Goal: Entertainment & Leisure: Consume media (video, audio)

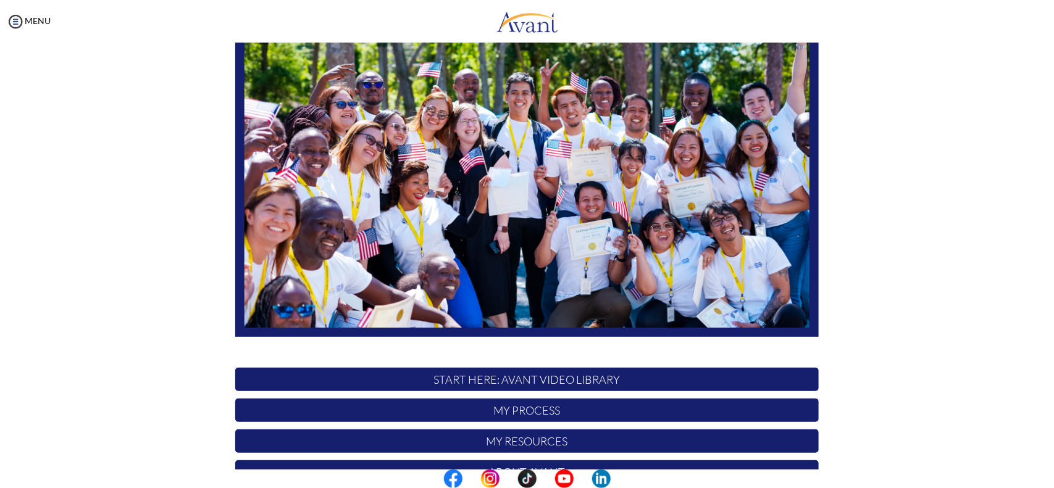
scroll to position [197, 0]
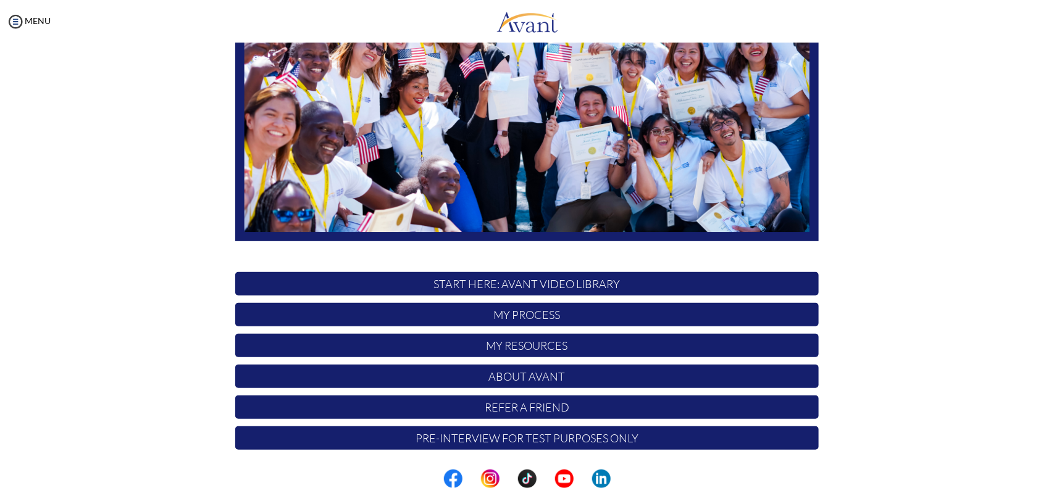
click at [492, 279] on p "START HERE: Avant Video Library" at bounding box center [526, 283] width 583 height 23
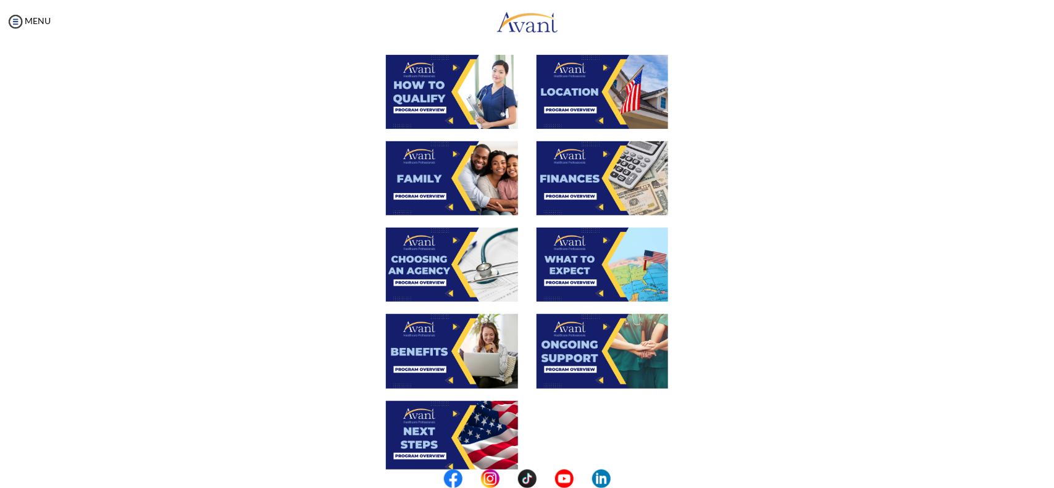
scroll to position [252, 0]
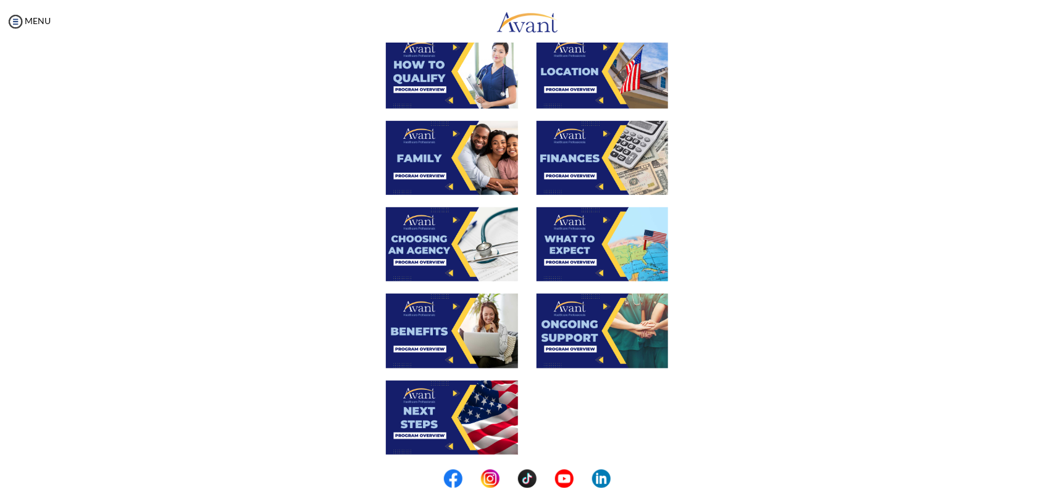
click at [586, 180] on img at bounding box center [602, 158] width 132 height 74
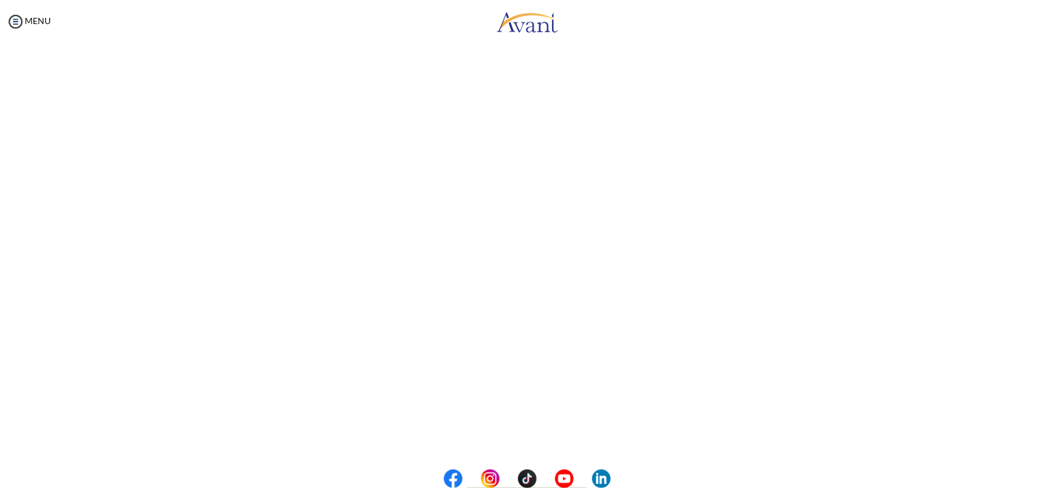
scroll to position [118, 0]
click at [489, 438] on body "Maintenance break. Please come back in 2 hours. MENU My Status What is the next…" at bounding box center [527, 244] width 1054 height 488
click at [494, 437] on button "Back to Avant Video Library" at bounding box center [527, 438] width 122 height 20
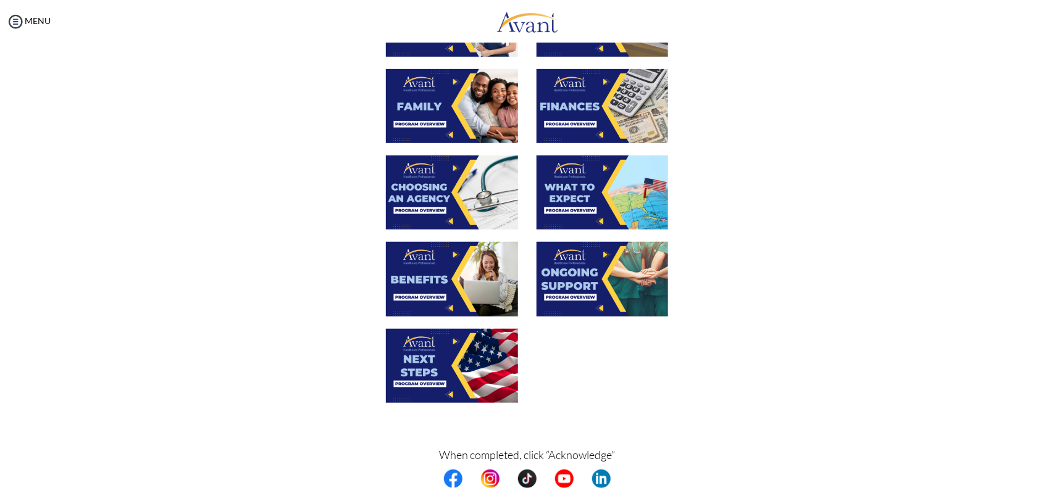
scroll to position [318, 0]
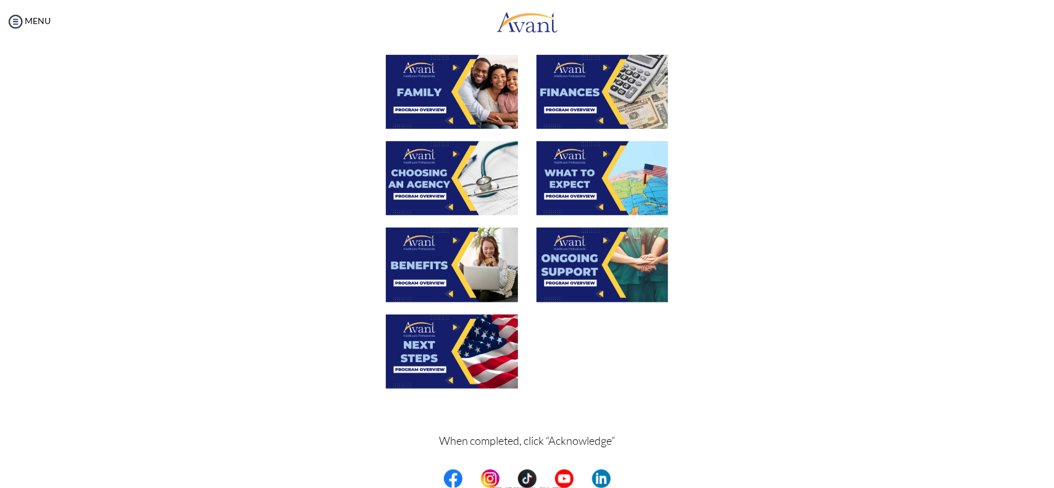
click at [451, 182] on img at bounding box center [452, 178] width 132 height 74
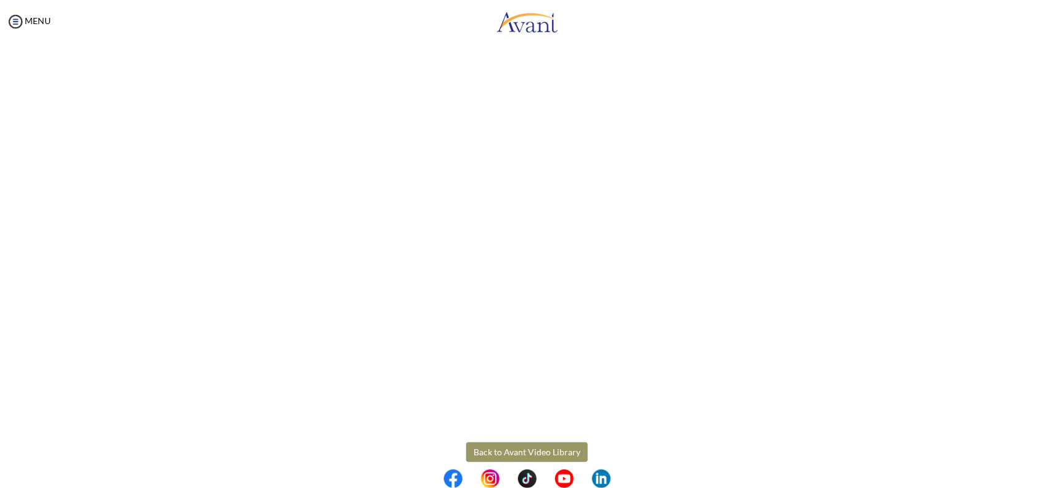
scroll to position [246, 0]
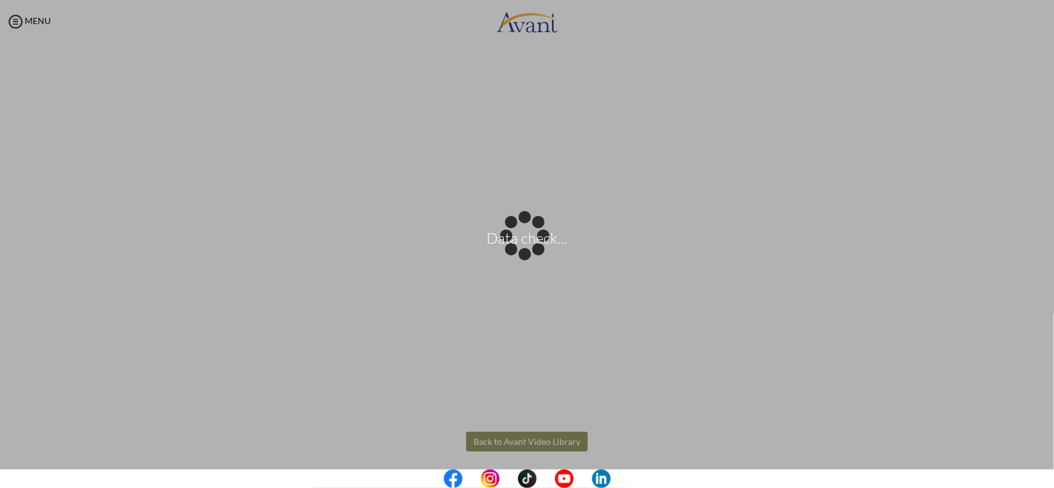
click at [526, 439] on body "Data check... Maintenance break. Please come back in 2 hours. MENU My Status Wh…" at bounding box center [527, 244] width 1054 height 488
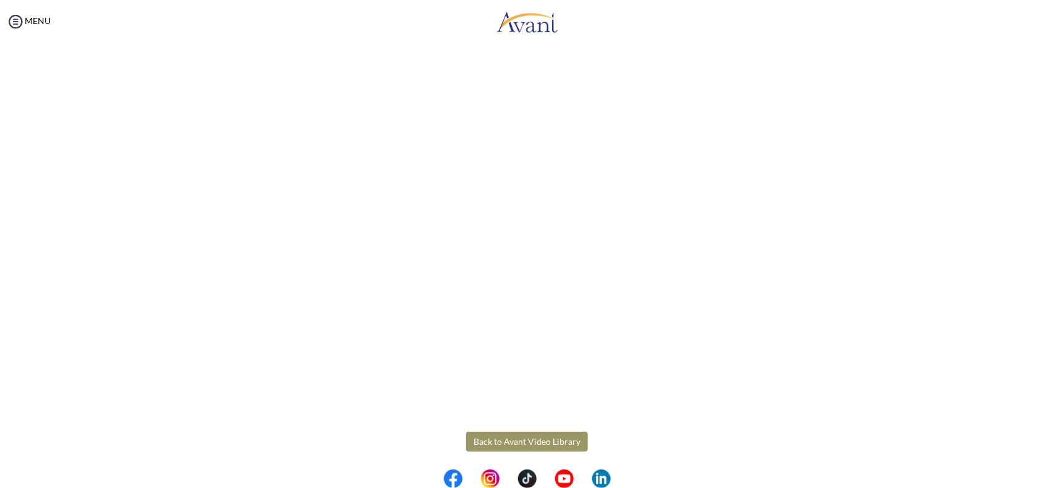
click at [526, 439] on button "Back to Avant Video Library" at bounding box center [527, 442] width 122 height 20
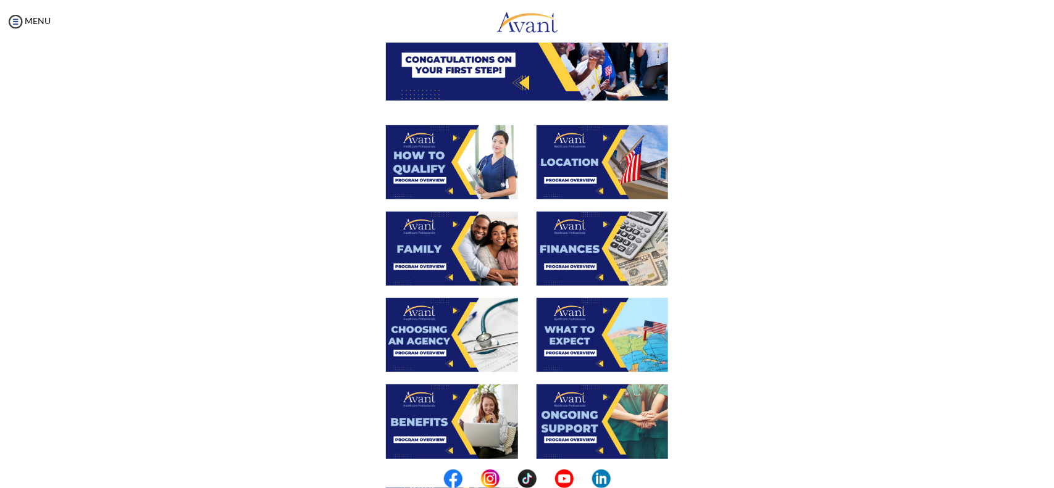
scroll to position [168, 0]
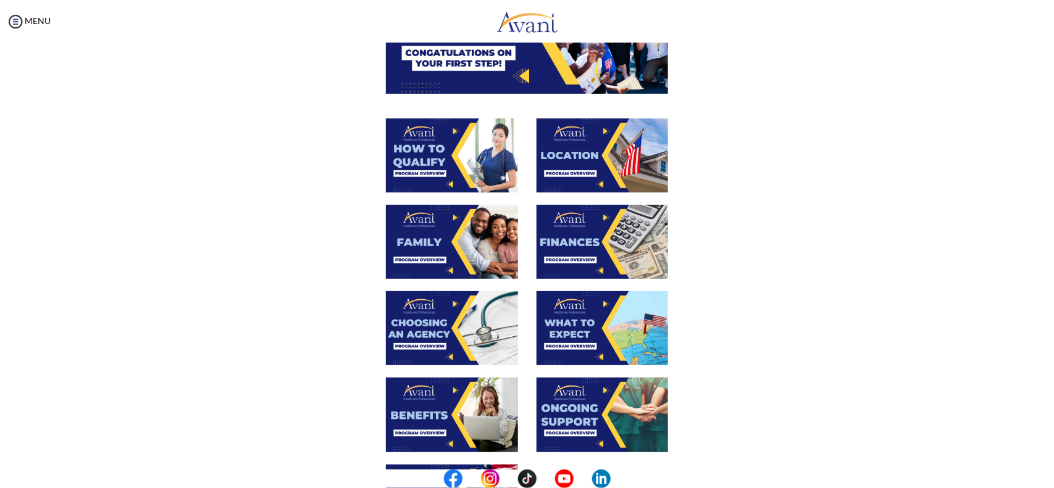
click at [578, 344] on img at bounding box center [602, 328] width 132 height 74
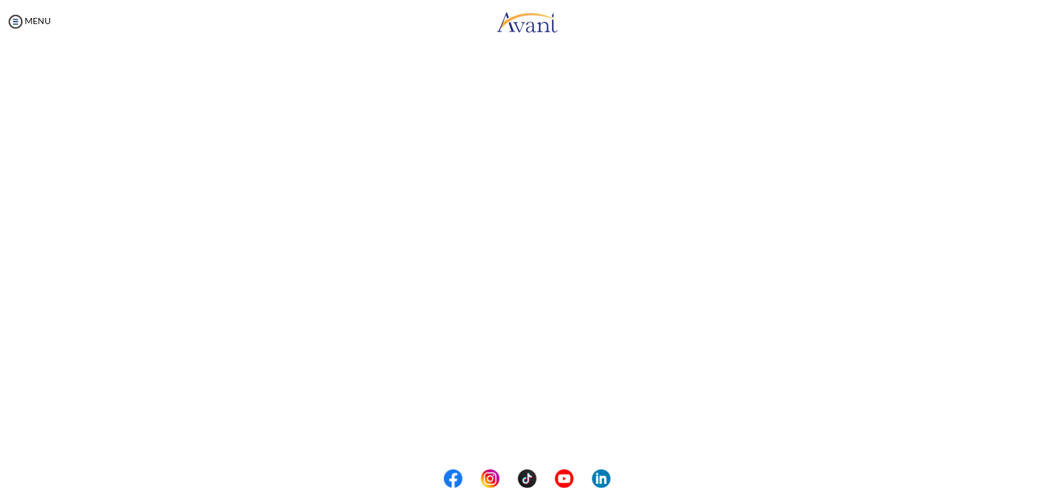
scroll to position [251, 0]
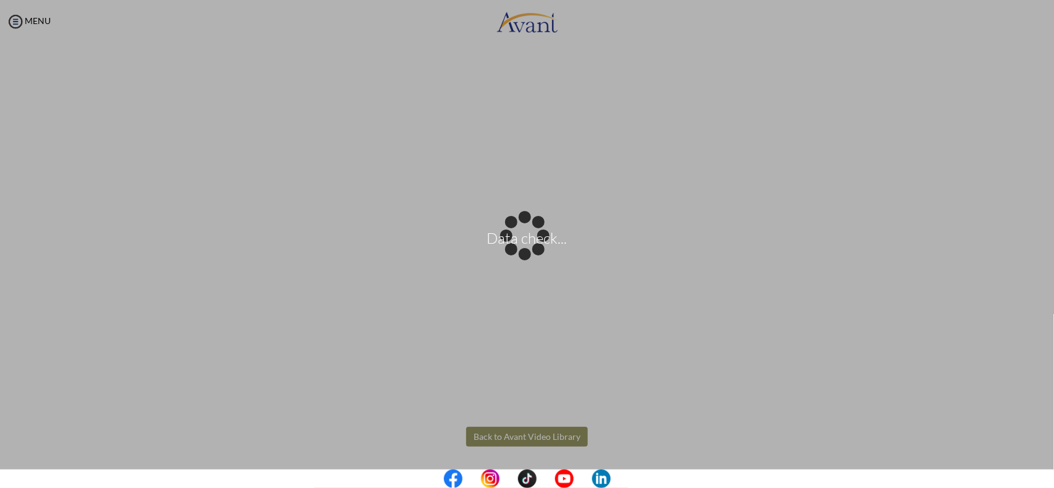
click at [518, 436] on body "Data check... Maintenance break. Please come back in 2 hours. MENU My Status Wh…" at bounding box center [527, 244] width 1054 height 488
click at [518, 253] on div "Data check..." at bounding box center [526, 244] width 17 height 17
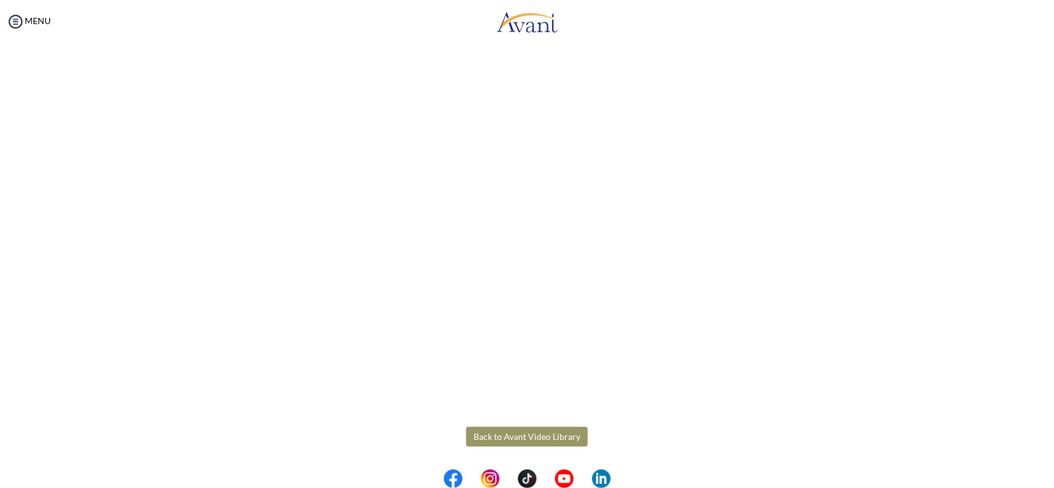
click at [518, 436] on button "Back to Avant Video Library" at bounding box center [527, 437] width 122 height 20
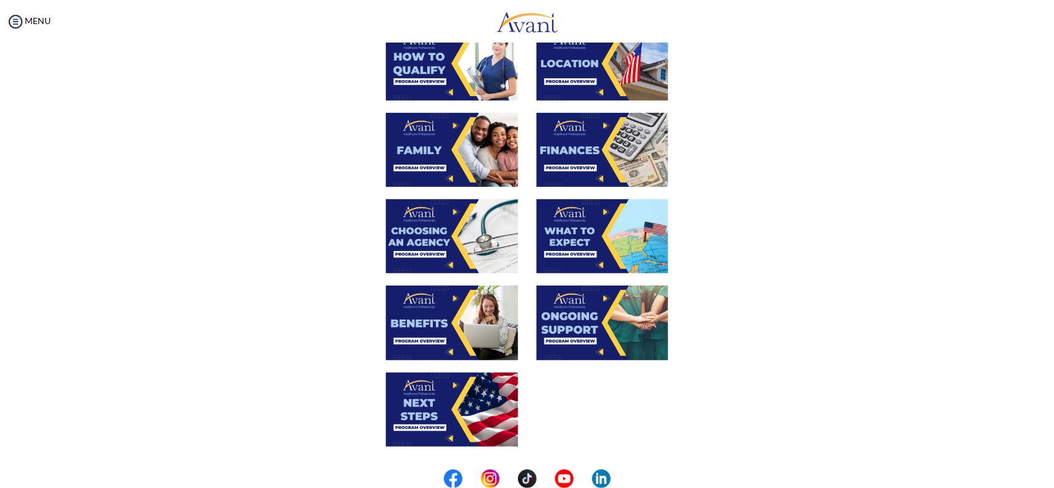
scroll to position [264, 0]
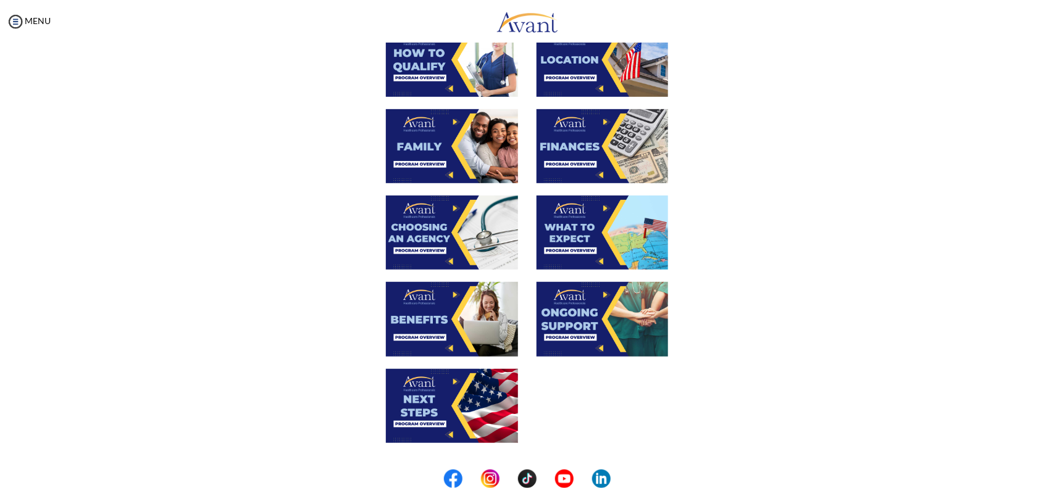
click at [445, 307] on img at bounding box center [452, 319] width 132 height 74
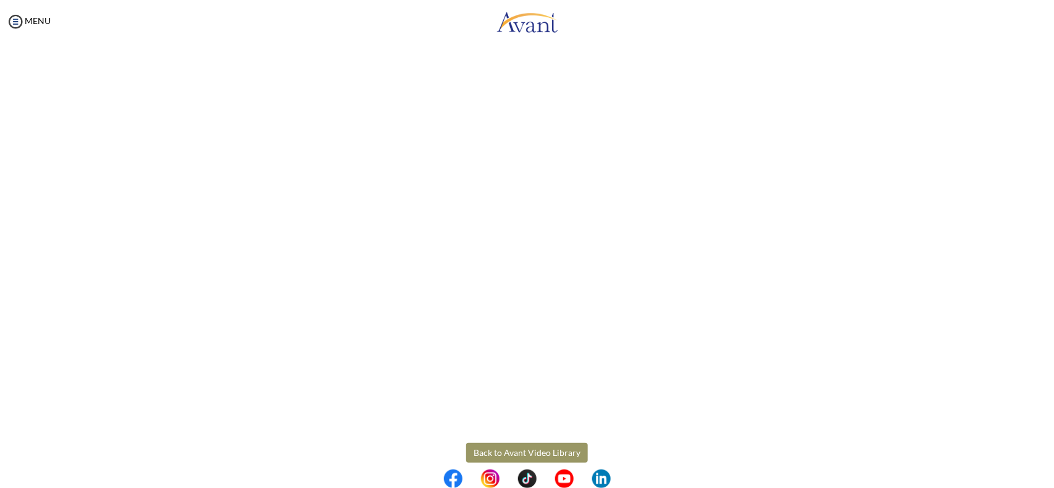
scroll to position [238, 0]
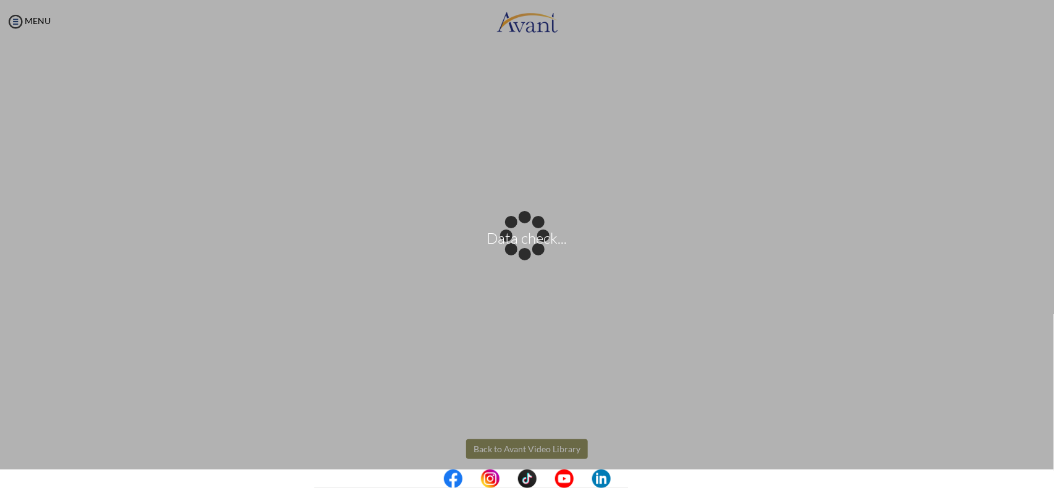
click at [552, 437] on body "Data check... Maintenance break. Please come back in 2 hours. MENU My Status Wh…" at bounding box center [527, 244] width 1054 height 488
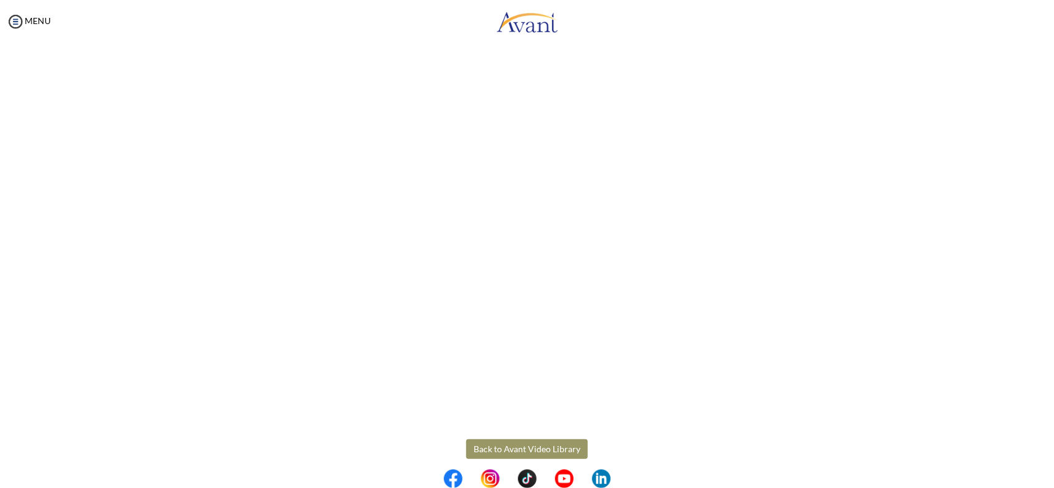
click at [551, 454] on button "Back to Avant Video Library" at bounding box center [527, 449] width 122 height 20
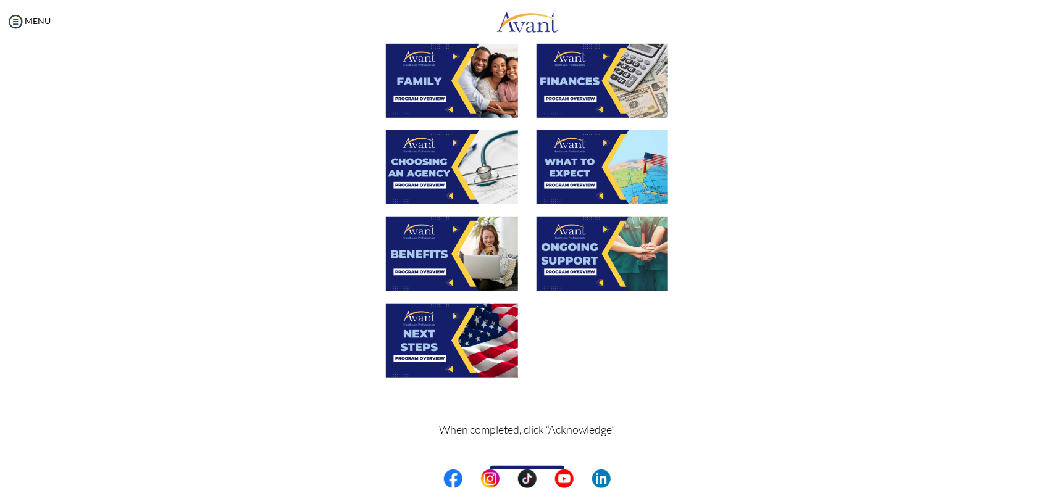
scroll to position [330, 0]
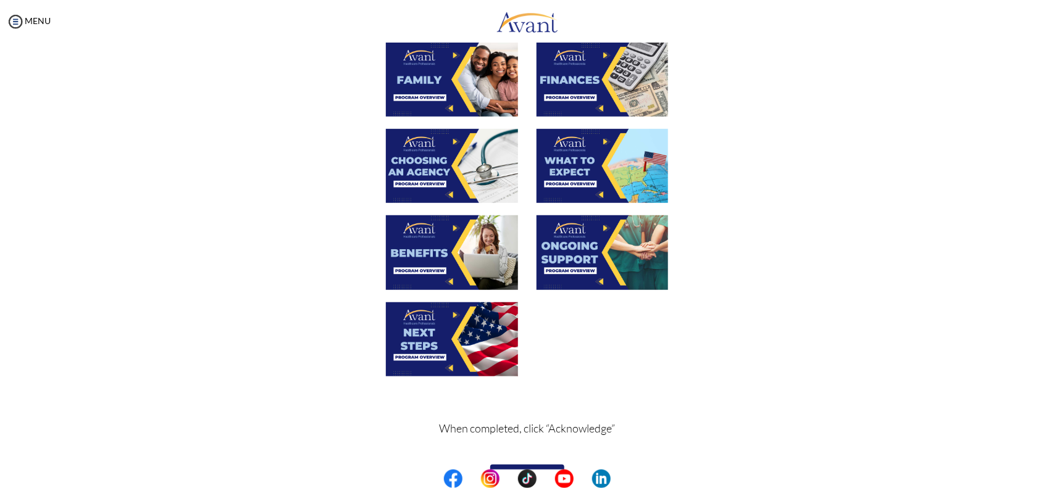
click at [575, 263] on img at bounding box center [602, 252] width 132 height 74
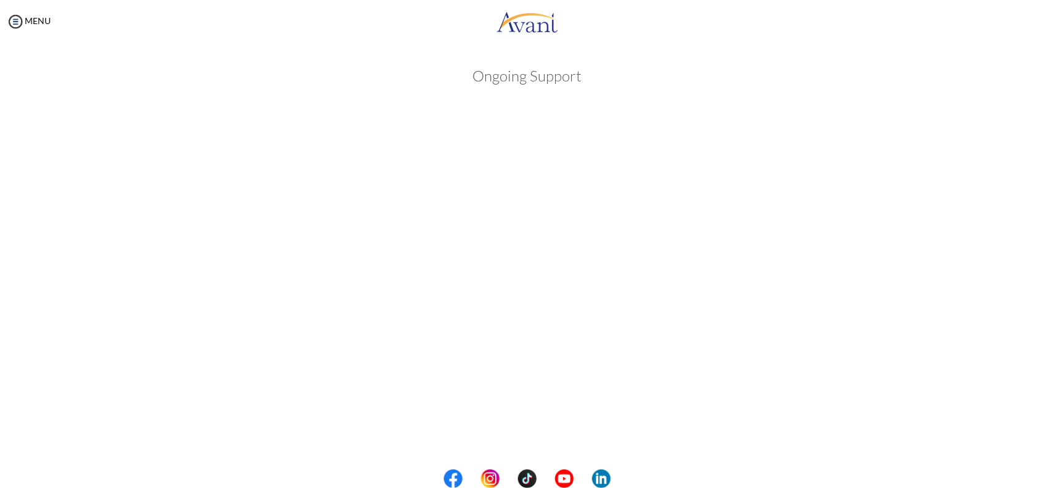
scroll to position [251, 0]
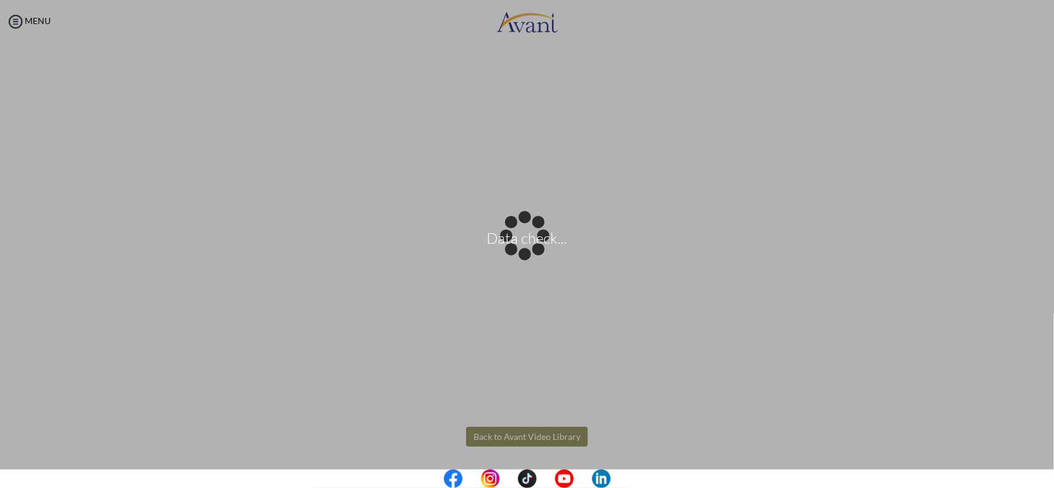
click at [517, 439] on body "Data check... Maintenance break. Please come back in 2 hours. MENU My Status Wh…" at bounding box center [527, 244] width 1054 height 488
click at [518, 253] on div "Data check..." at bounding box center [526, 244] width 17 height 17
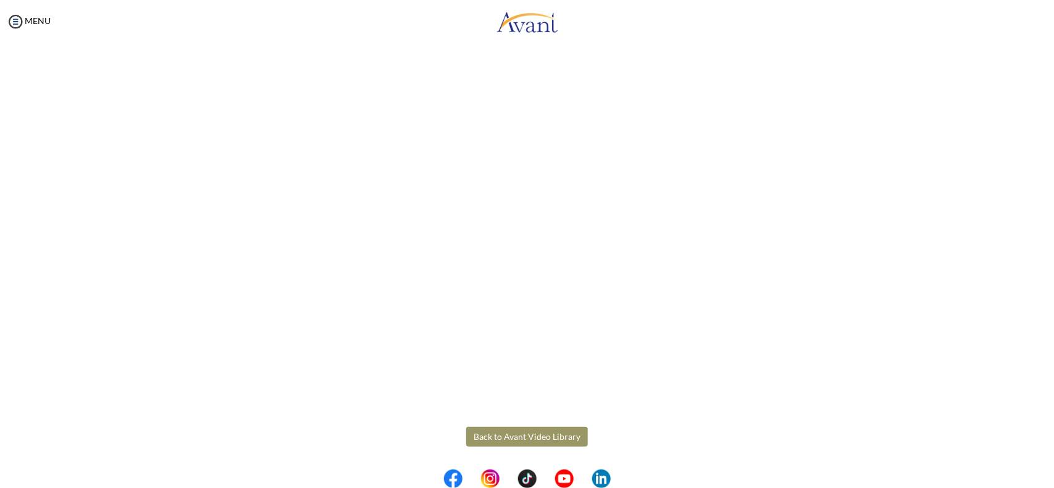
click at [517, 439] on button "Back to Avant Video Library" at bounding box center [527, 437] width 122 height 20
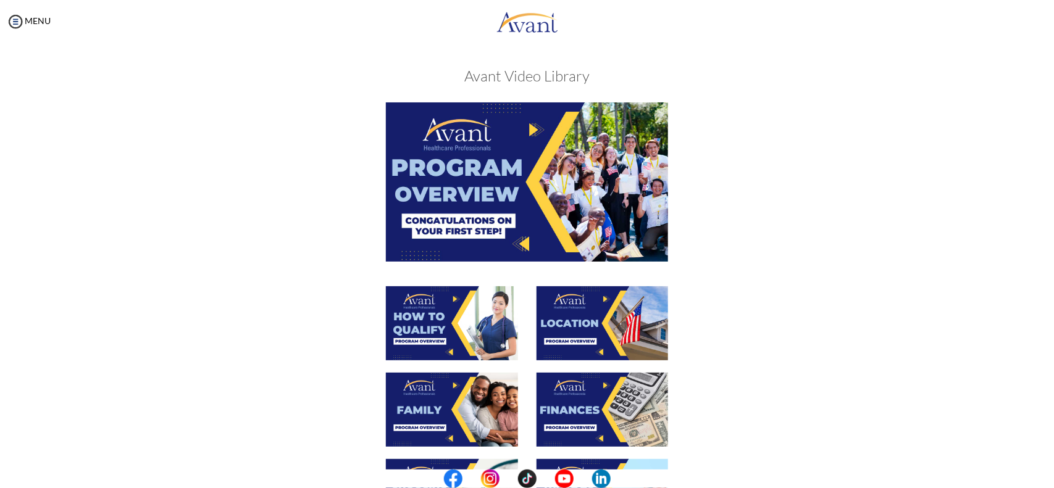
scroll to position [360, 0]
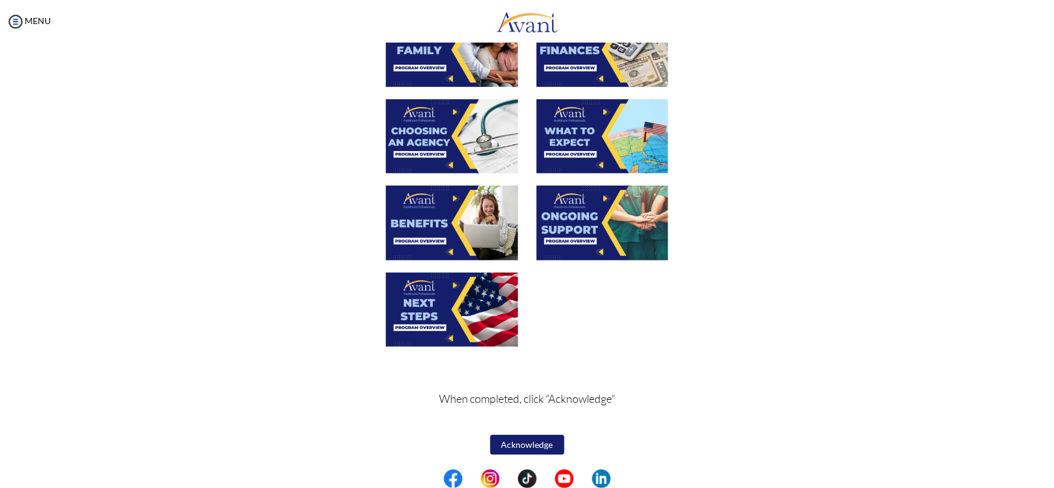
click at [468, 316] on img at bounding box center [452, 310] width 132 height 74
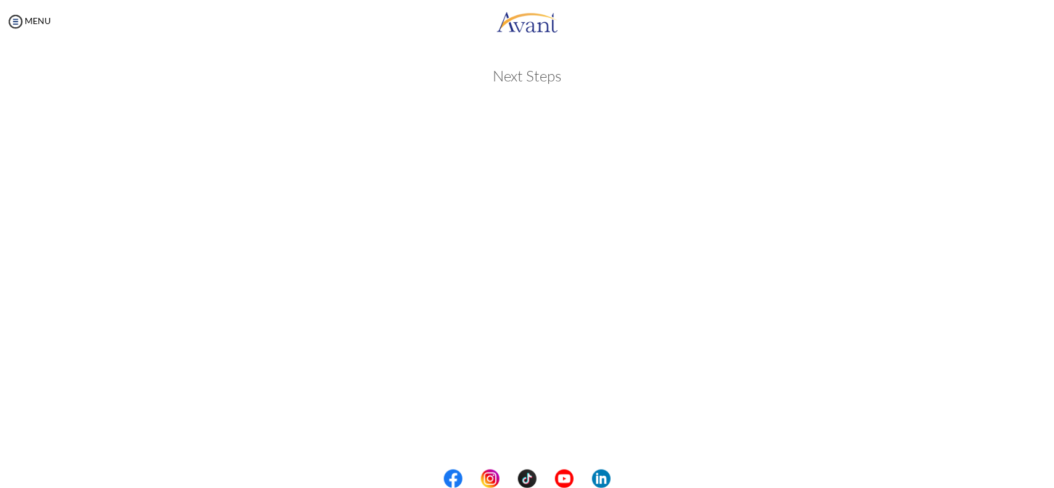
scroll to position [251, 0]
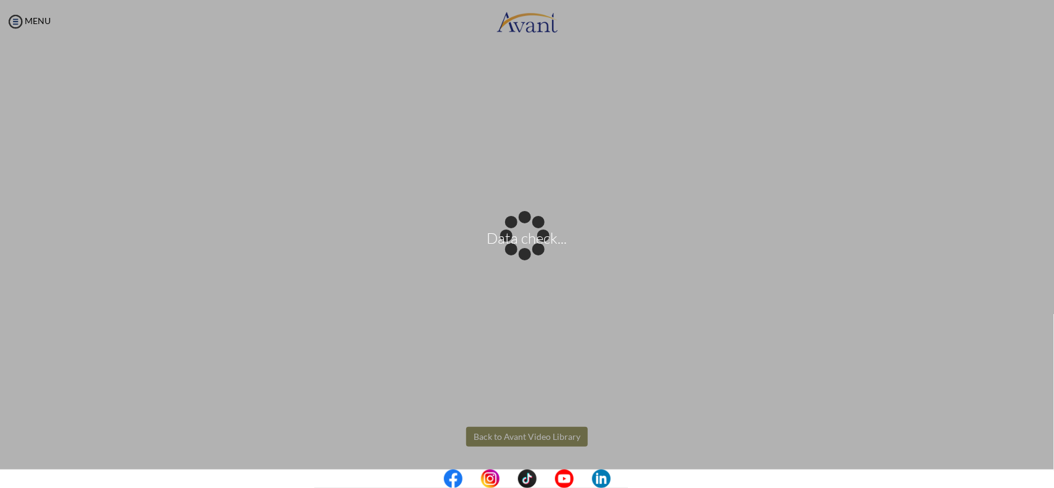
click at [560, 444] on body "Data check... Maintenance break. Please come back in 2 hours. MENU My Status Wh…" at bounding box center [527, 244] width 1054 height 488
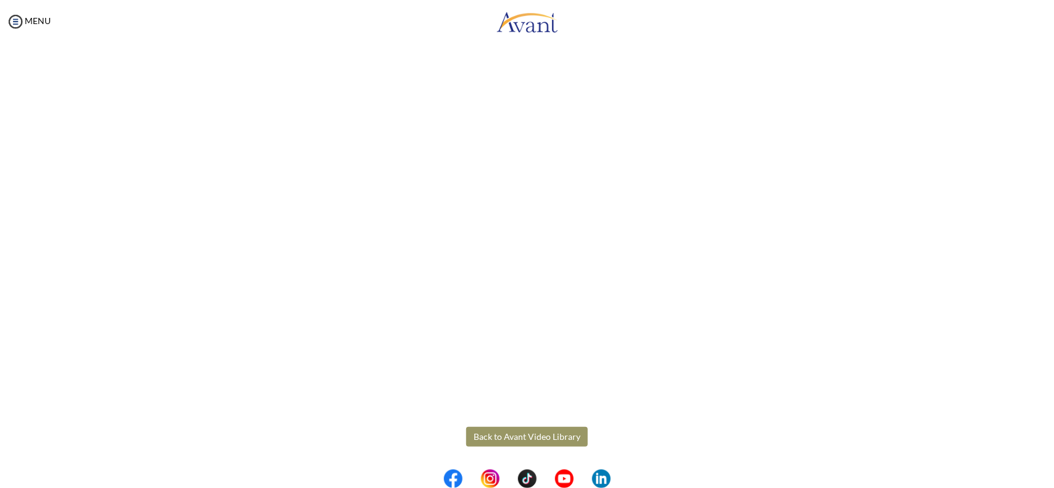
click at [520, 428] on button "Back to Avant Video Library" at bounding box center [527, 437] width 122 height 20
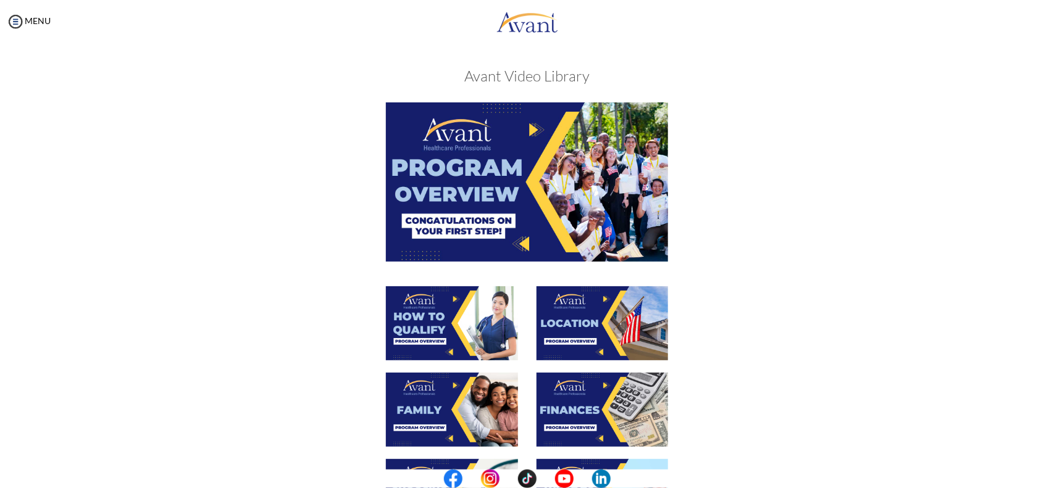
scroll to position [360, 0]
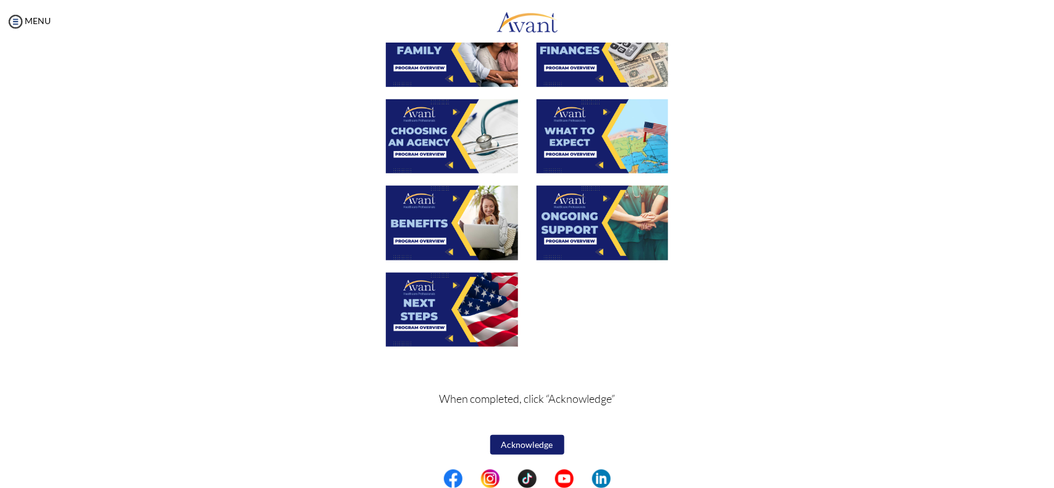
click at [517, 445] on button "Acknowledge" at bounding box center [527, 445] width 74 height 20
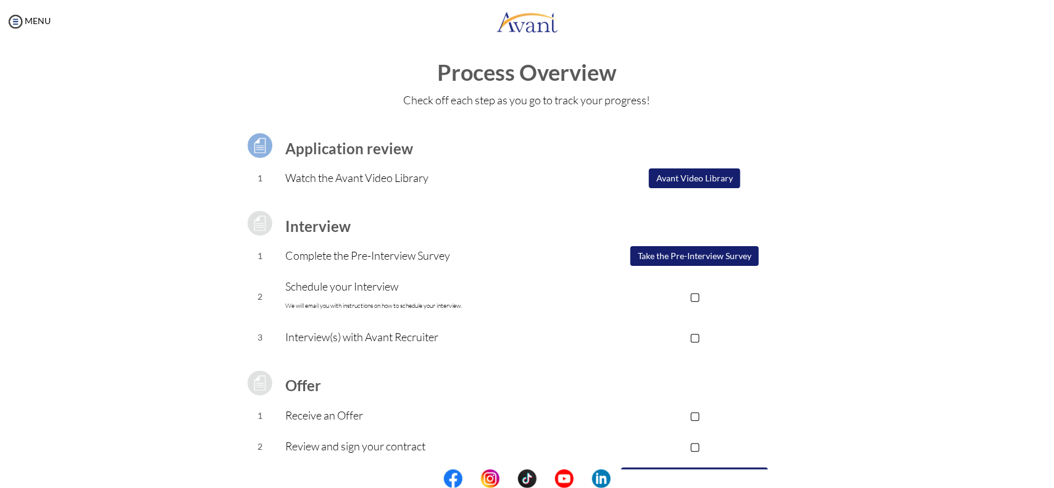
scroll to position [0, 0]
